Goal: Task Accomplishment & Management: Use online tool/utility

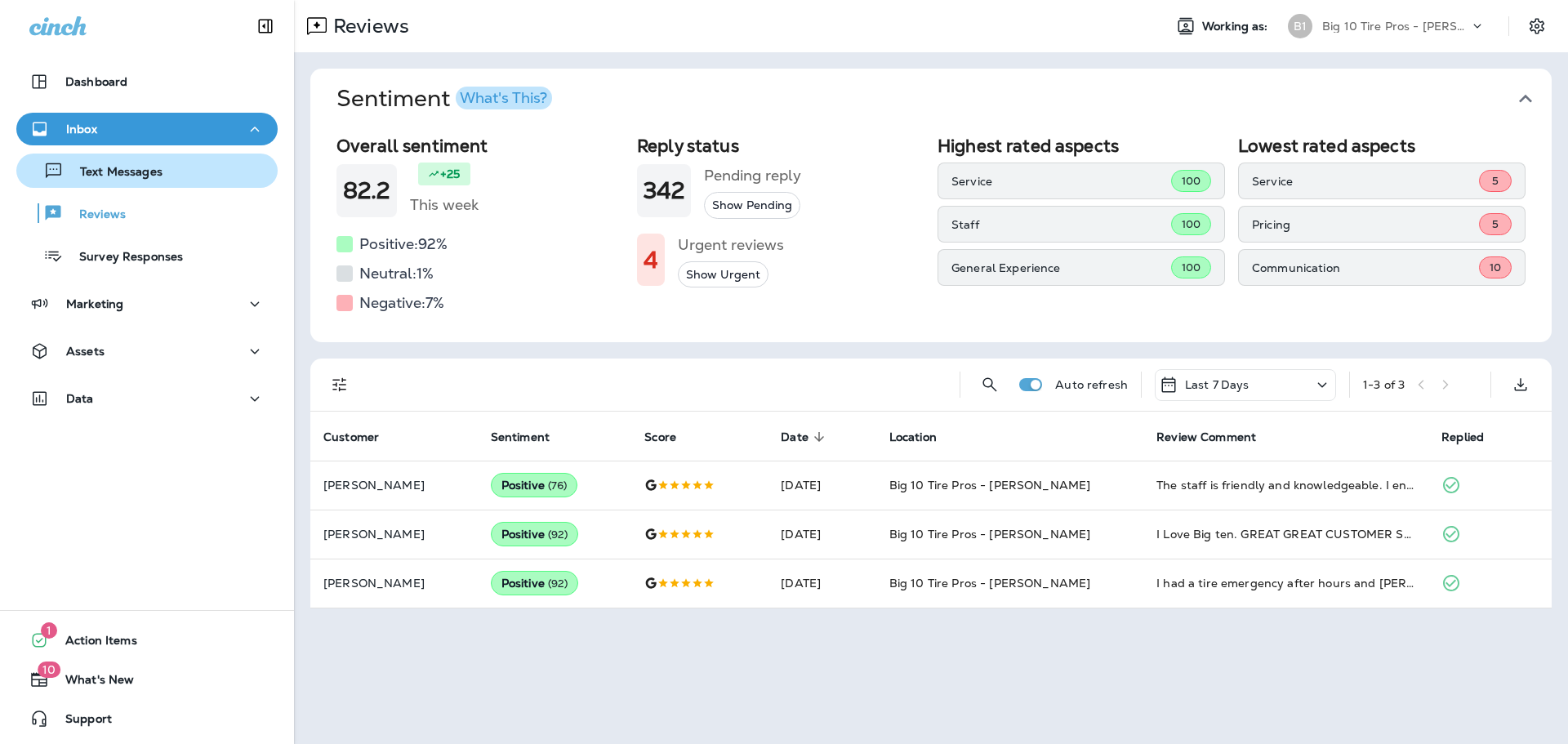
click at [137, 162] on div "Text Messages" at bounding box center [92, 171] width 140 height 25
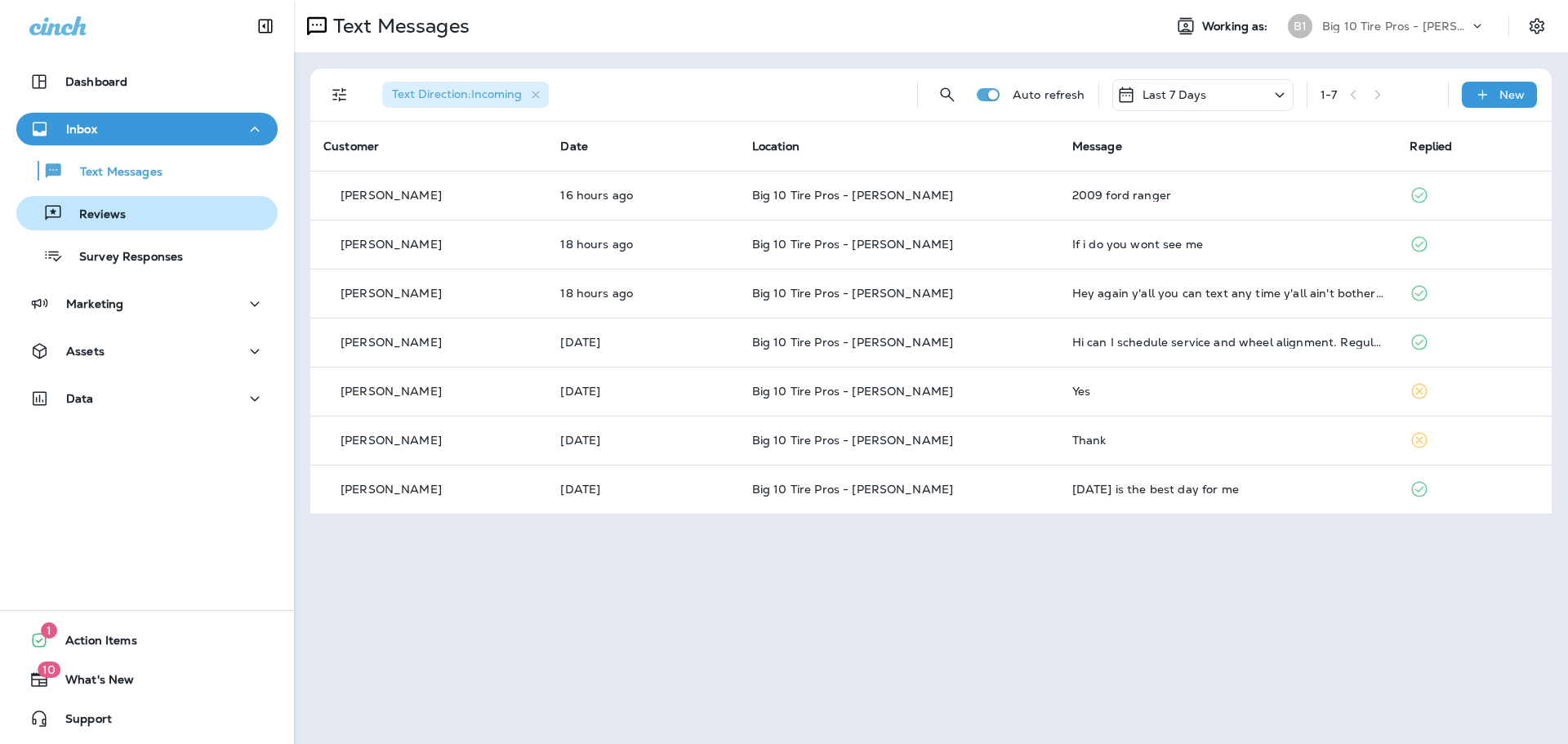
click at [113, 212] on p "Reviews" at bounding box center [94, 215] width 63 height 15
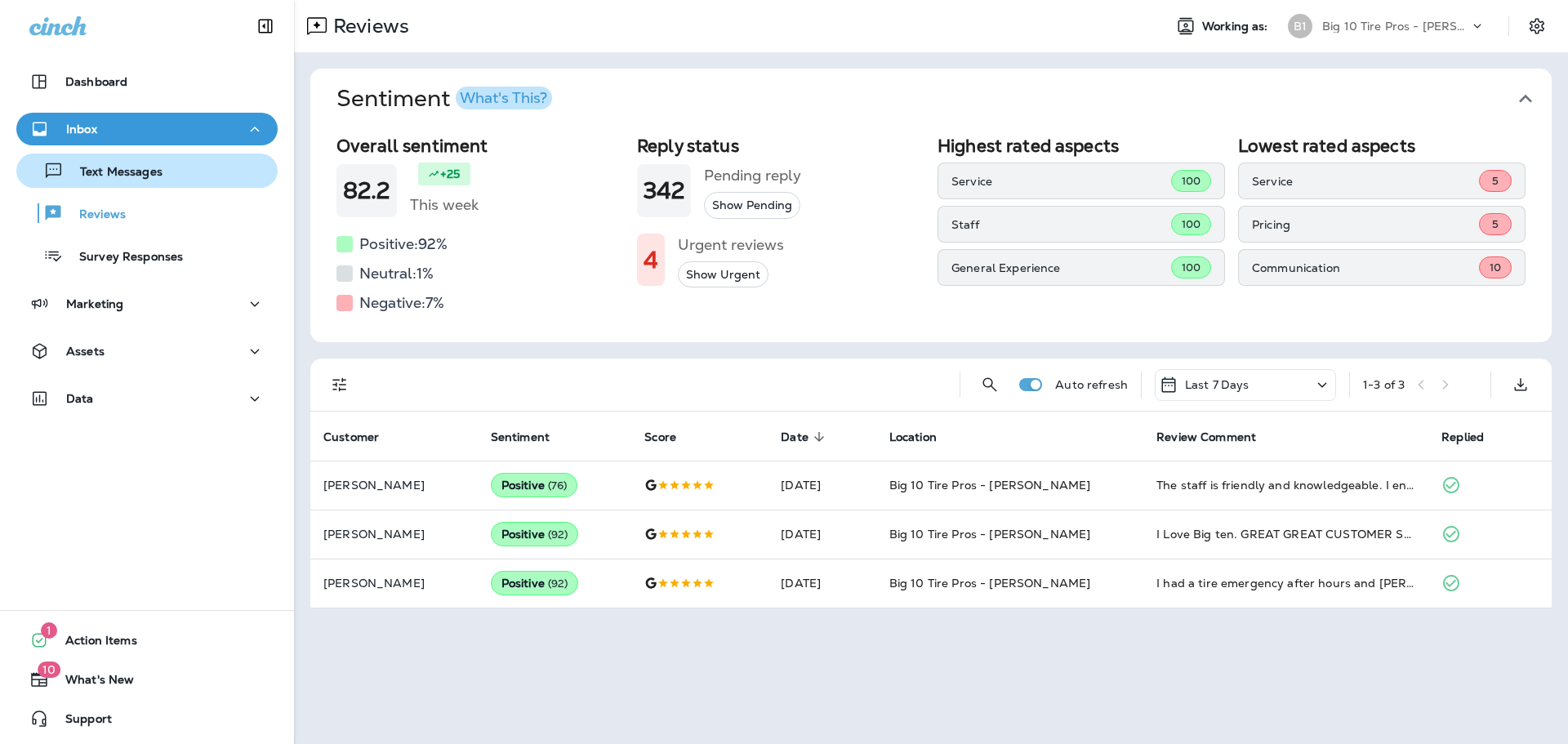
click at [133, 166] on p "Text Messages" at bounding box center [113, 173] width 99 height 15
